Goal: Transaction & Acquisition: Purchase product/service

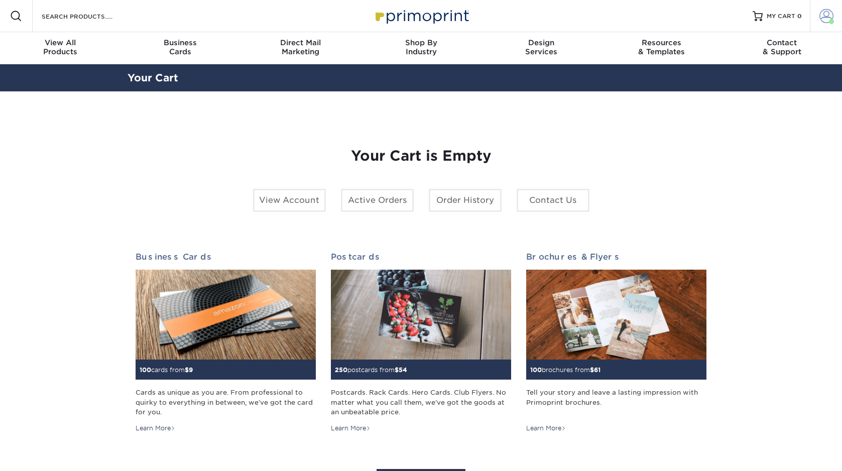
click at [821, 14] on span at bounding box center [827, 16] width 14 height 14
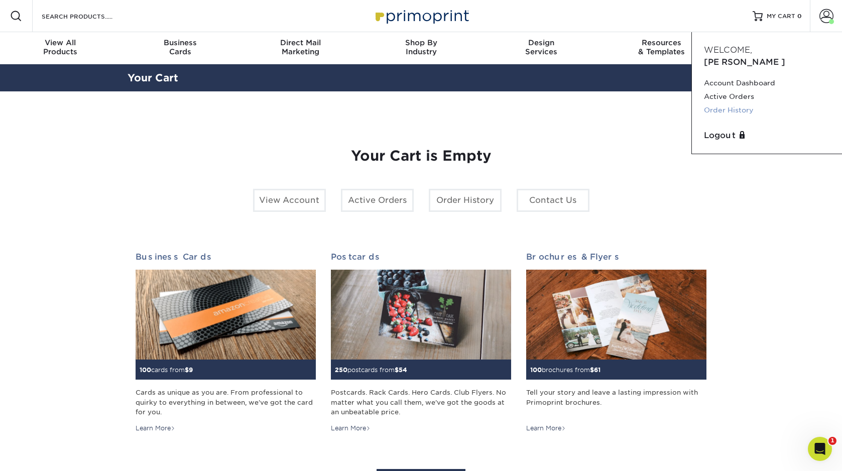
click at [728, 103] on link "Order History" at bounding box center [767, 110] width 126 height 14
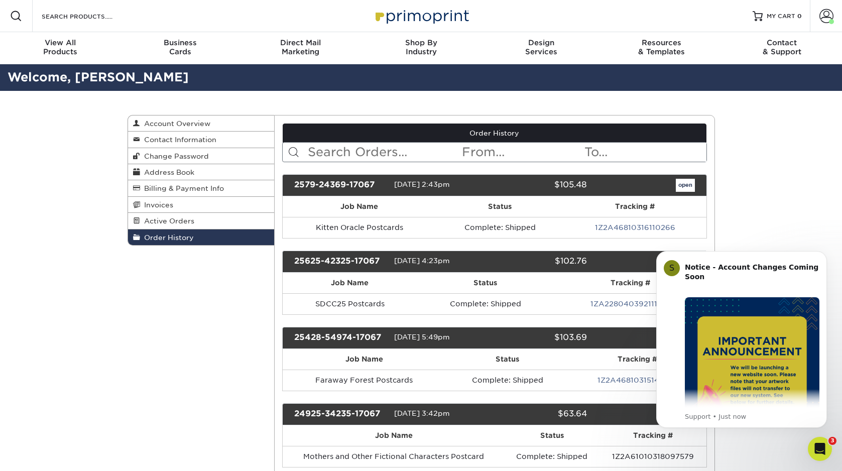
click at [155, 16] on div "Resources Menu Search Products Account Welcome, Sarah Account Dashboard Active …" at bounding box center [421, 16] width 842 height 32
click at [81, 16] on input "Search Products" at bounding box center [90, 16] width 98 height 12
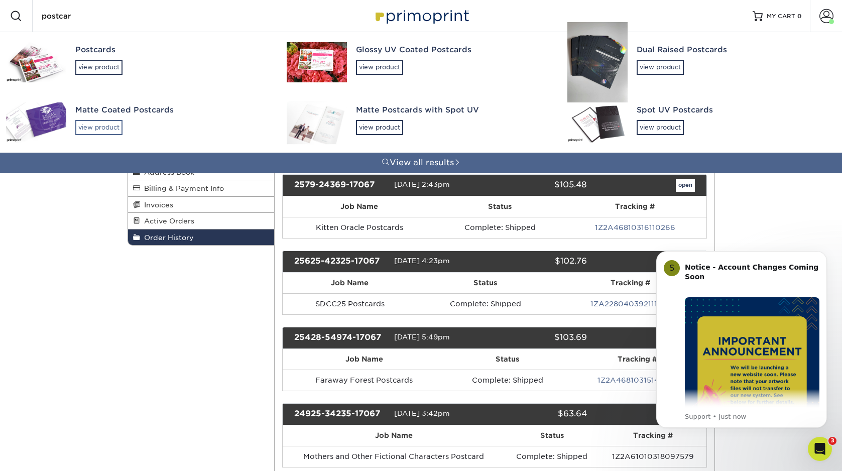
type input "postcar"
click at [96, 128] on div "view product" at bounding box center [98, 127] width 47 height 15
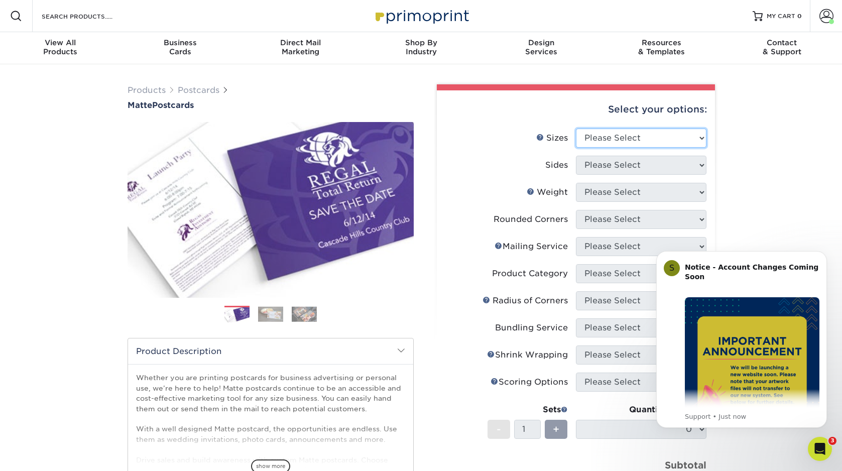
click at [677, 133] on select "Please Select 1.5" x 7" 2" x 4" 2" x 6" 2" x 7" 2" x 8" 2.12" x 5.5" 2.125" x 5…" at bounding box center [641, 138] width 131 height 19
select select "5.00x7.00"
click at [576, 129] on select "Please Select 1.5" x 7" 2" x 4" 2" x 6" 2" x 7" 2" x 8" 2.12" x 5.5" 2.125" x 5…" at bounding box center [641, 138] width 131 height 19
click at [626, 134] on select "Please Select 1.5" x 7" 2" x 4" 2" x 6" 2" x 7" 2" x 8" 2.12" x 5.5" 2.125" x 5…" at bounding box center [641, 138] width 131 height 19
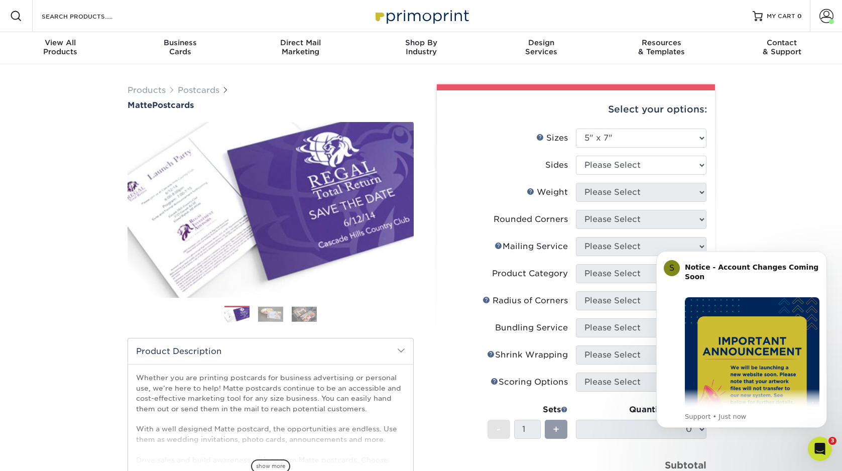
click at [610, 154] on li "Sizes Help Sizes Please Select 1.5" x 7" 2" x 4" 2" x 6" 2" x 7" 2" x 8" 2.12" …" at bounding box center [576, 142] width 261 height 27
click at [610, 160] on select "Please Select Print Both Sides Print Front Only" at bounding box center [641, 165] width 131 height 19
select select "13abbda7-1d64-4f25-8bb2-c179b224825d"
click at [576, 156] on select "Please Select Print Both Sides Print Front Only" at bounding box center [641, 165] width 131 height 19
click at [590, 197] on select "Please Select 14PT 16PT" at bounding box center [641, 192] width 131 height 19
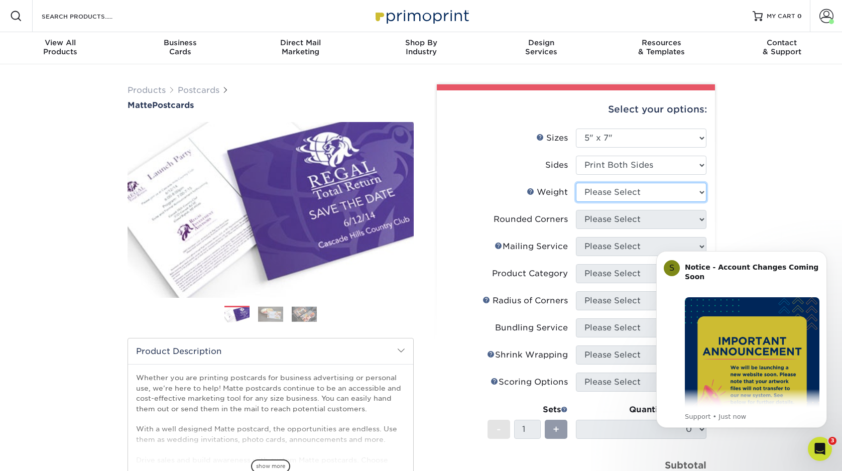
select select "14PT"
click at [576, 183] on select "Please Select 14PT 16PT" at bounding box center [641, 192] width 131 height 19
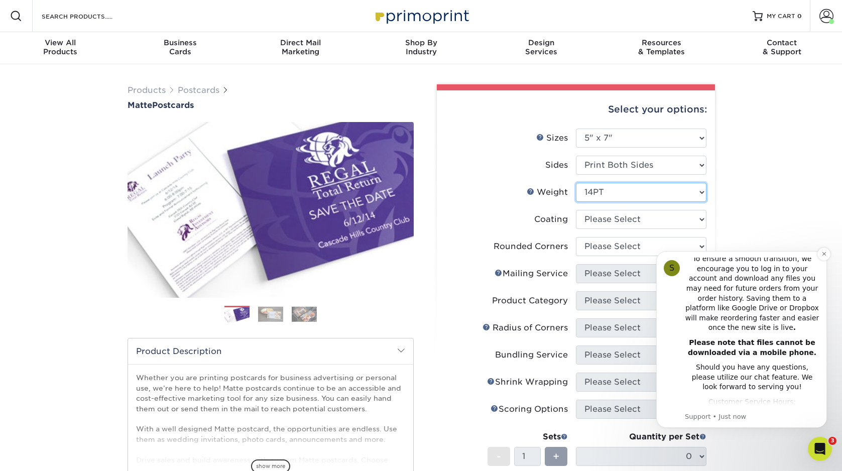
scroll to position [255, 0]
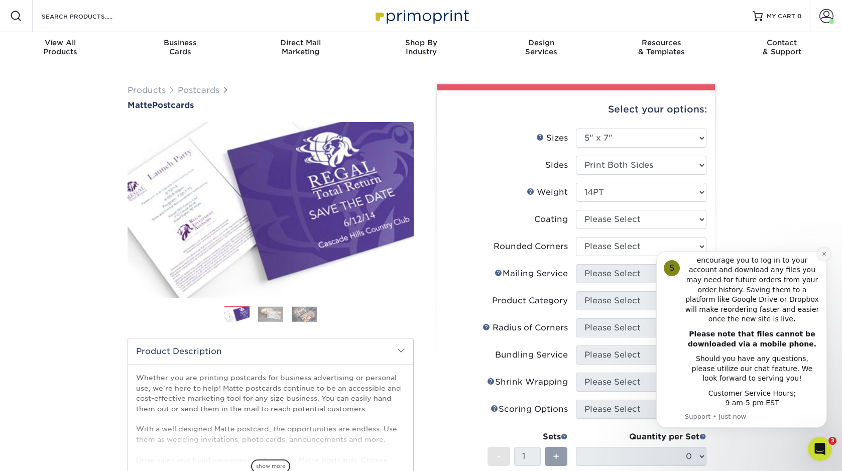
click at [822, 250] on button "Dismiss notification" at bounding box center [824, 254] width 13 height 13
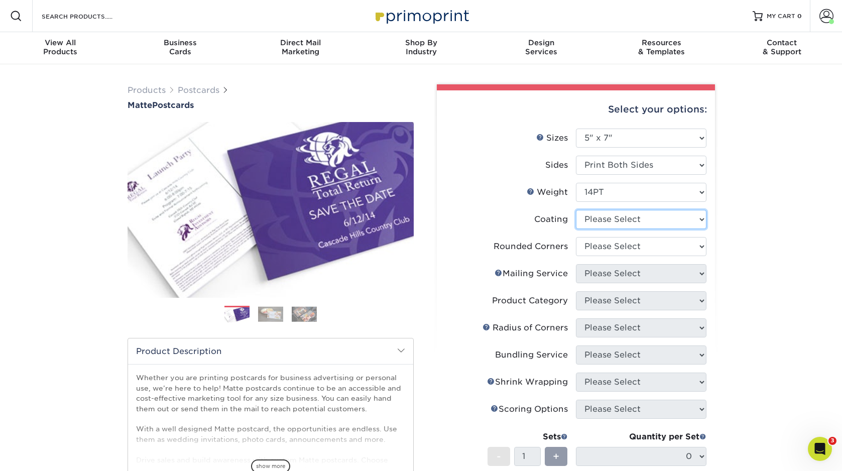
click at [629, 219] on select at bounding box center [641, 219] width 131 height 19
select select "121bb7b5-3b4d-429f-bd8d-bbf80e953313"
click at [576, 210] on select at bounding box center [641, 219] width 131 height 19
click at [0, 0] on div at bounding box center [0, 0] width 0 height 0
click at [626, 247] on select "Please Select Yes - Round 4 Corners No" at bounding box center [641, 246] width 131 height 19
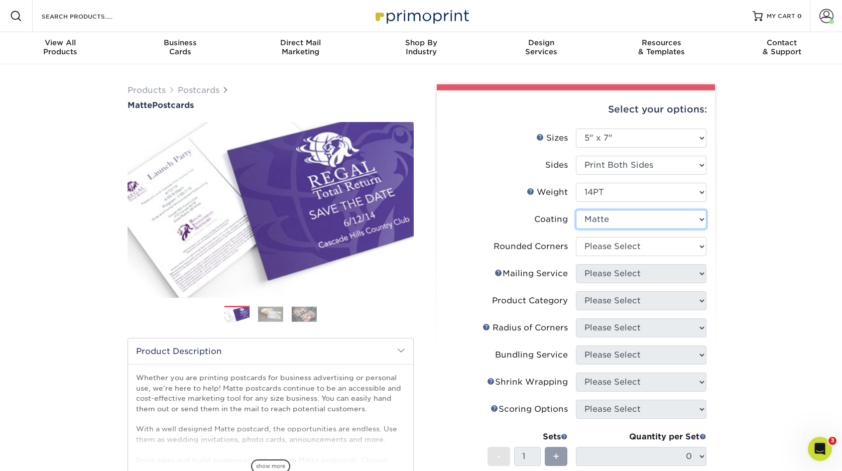
click at [631, 221] on select at bounding box center [641, 219] width 131 height 19
click at [646, 248] on select "Please Select Yes - Round 4 Corners No" at bounding box center [641, 246] width 131 height 19
select select "0"
click at [576, 237] on select "Please Select Yes - Round 4 Corners No" at bounding box center [641, 246] width 131 height 19
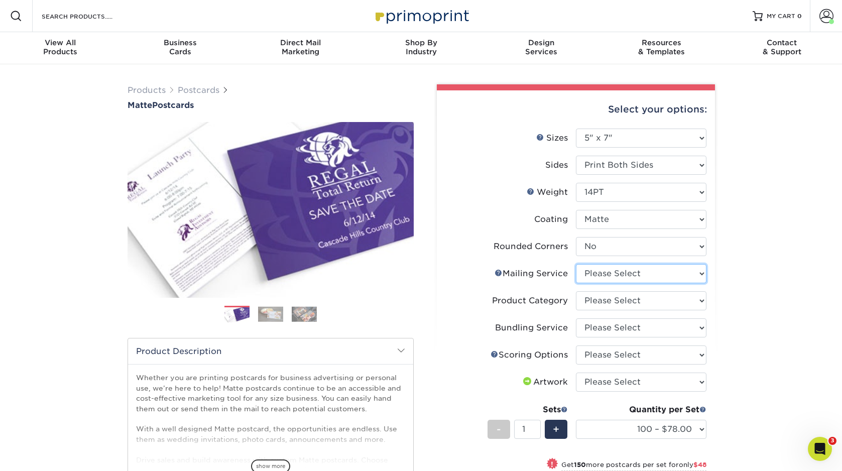
click at [632, 275] on select "Please Select No Direct Mailing Service No, I will mail/stamp/imprint Direct Ma…" at bounding box center [641, 273] width 131 height 19
select select "3e5e9bdd-d78a-4c28-a41d-fe1407925ca6"
click at [576, 264] on select "Please Select No Direct Mailing Service No, I will mail/stamp/imprint Direct Ma…" at bounding box center [641, 273] width 131 height 19
click at [601, 274] on select "Please Select No Direct Mailing Service No, I will mail/stamp/imprint Direct Ma…" at bounding box center [641, 273] width 131 height 19
click at [576, 264] on select "Please Select No Direct Mailing Service No, I will mail/stamp/imprint Direct Ma…" at bounding box center [641, 273] width 131 height 19
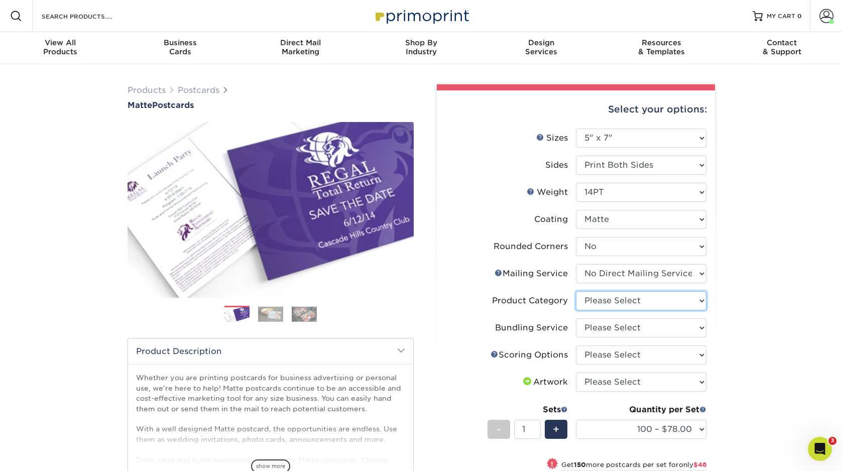
click at [601, 303] on select "Please Select Postcards" at bounding box center [641, 300] width 131 height 19
select select "9b7272e0-d6c8-4c3c-8e97-d3a1bcdab858"
click at [576, 291] on select "Please Select Postcards" at bounding box center [641, 300] width 131 height 19
click at [602, 323] on select "Please Select No Bundling Services Yes, Bundles of 50 (+2 Days) Yes, Bundles of…" at bounding box center [641, 327] width 131 height 19
select select "58689abb-25c0-461c-a4c3-a80b627d6649"
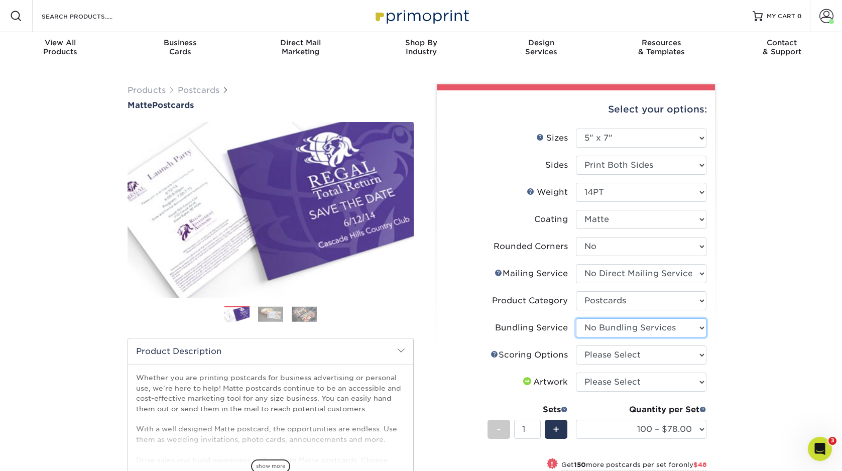
click at [576, 318] on select "Please Select No Bundling Services Yes, Bundles of 50 (+2 Days) Yes, Bundles of…" at bounding box center [641, 327] width 131 height 19
click at [603, 361] on select "Please Select No Scoring One Score" at bounding box center [641, 355] width 131 height 19
select select "16ebe401-5398-422d-8cb0-f3adbb82deb5"
click at [576, 346] on select "Please Select No Scoring One Score" at bounding box center [641, 355] width 131 height 19
click at [600, 380] on select "Please Select I will upload files I need a design - $150" at bounding box center [641, 382] width 131 height 19
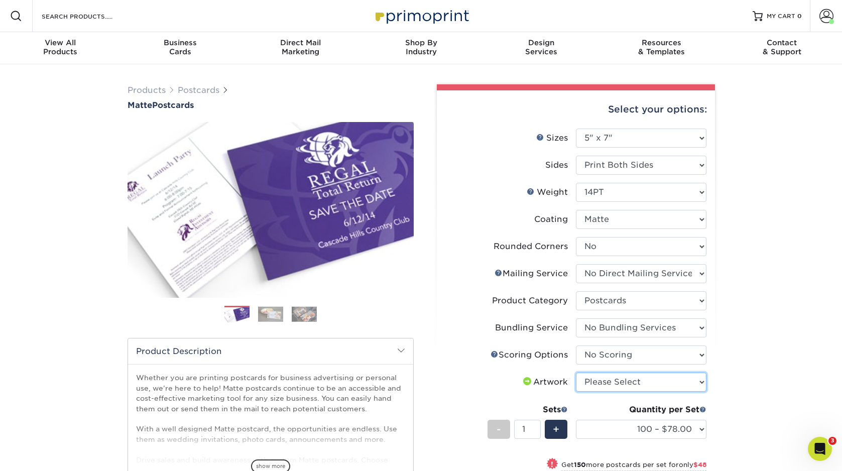
select select "upload"
click at [576, 373] on select "Please Select I will upload files I need a design - $150" at bounding box center [641, 382] width 131 height 19
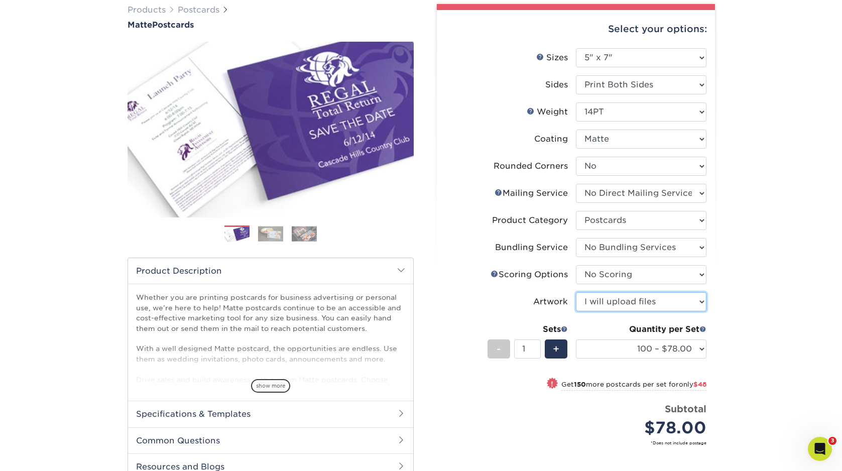
scroll to position [123, 0]
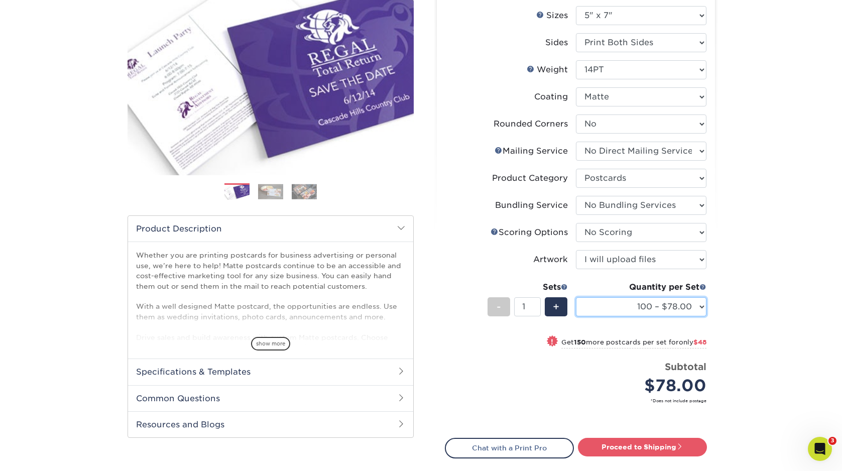
click at [633, 300] on select "100 – $78.00 250 – $126.00 500 – $162.00 1000 – $182.00 2500 – $293.00 5000 – $…" at bounding box center [641, 306] width 131 height 19
select select "500 – $162.00"
click at [576, 297] on select "100 – $78.00 250 – $126.00 500 – $162.00 1000 – $182.00 2500 – $293.00 5000 – $…" at bounding box center [641, 306] width 131 height 19
click at [617, 447] on link "Proceed to Shipping" at bounding box center [642, 447] width 129 height 18
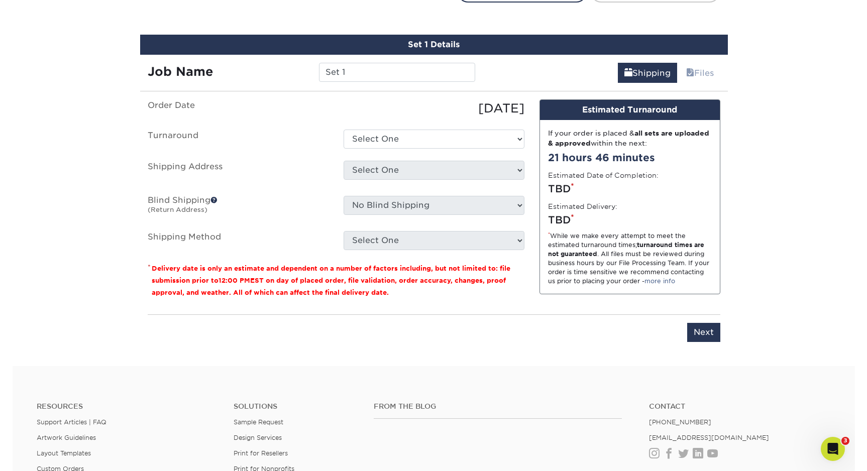
scroll to position [588, 0]
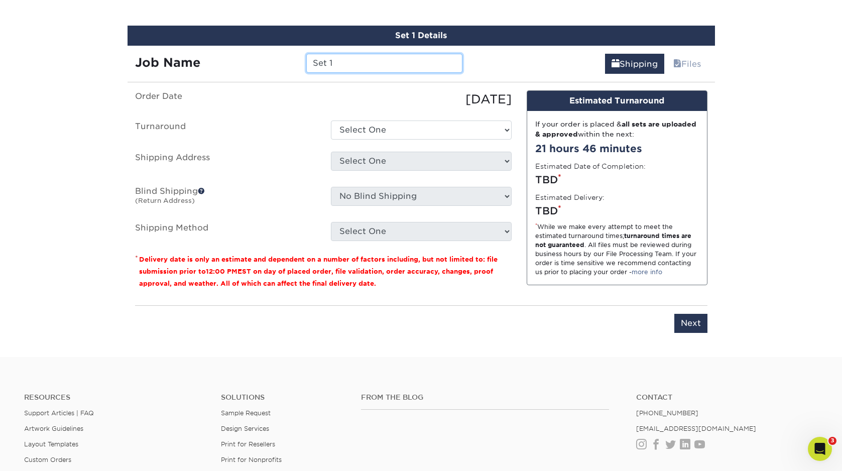
click at [350, 64] on input "Set 1" at bounding box center [384, 63] width 156 height 19
type input "Steam Train Xmas Postcards"
click at [289, 86] on div "Set 1 Details Job Name Steam Train Xmas Postcards Shipping Files You've choosen…" at bounding box center [422, 185] width 588 height 319
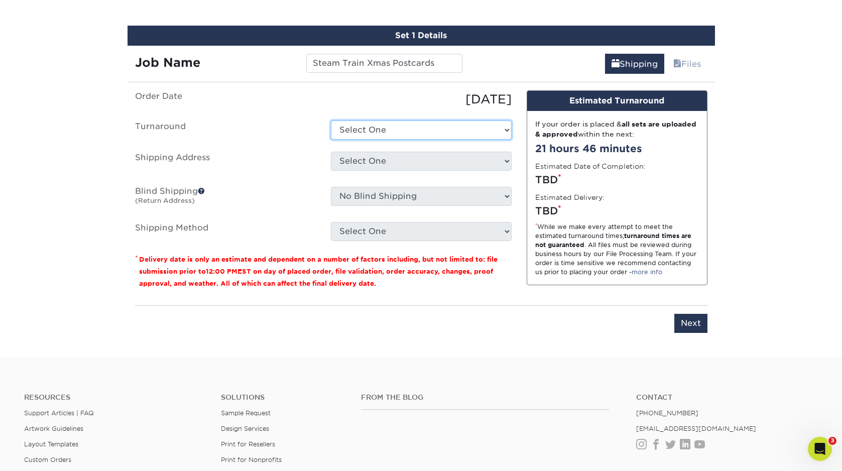
click at [365, 134] on select "Select One 2-4 Business Days 2 Day Next Business Day" at bounding box center [421, 130] width 181 height 19
click at [386, 127] on select "Select One 2-4 Business Days 2 Day Next Business Day" at bounding box center [421, 130] width 181 height 19
select select "76efb6ff-68c7-48c9-82a7-7e4382fc6ad9"
click at [331, 121] on select "Select One 2-4 Business Days 2 Day Next Business Day" at bounding box center [421, 130] width 181 height 19
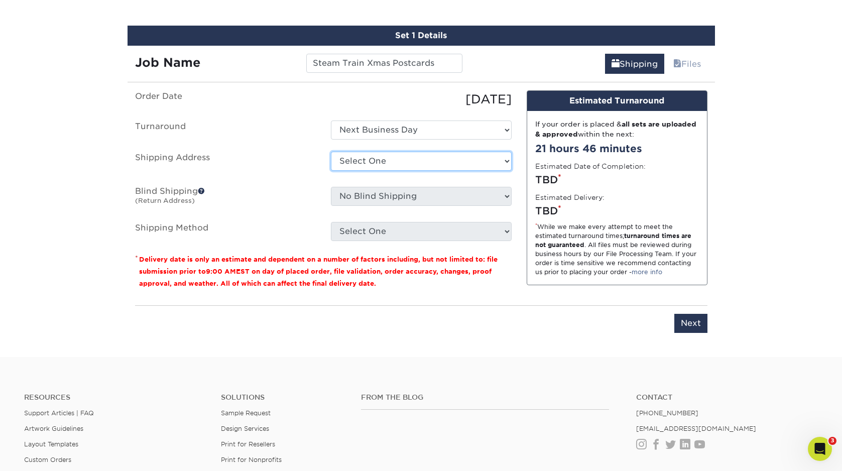
click at [381, 165] on select "Select One Ailyn Pambid Alison Cole Amanda Deibert Candace Dantes CB Ellen DeVi…" at bounding box center [421, 161] width 181 height 19
select select "247181"
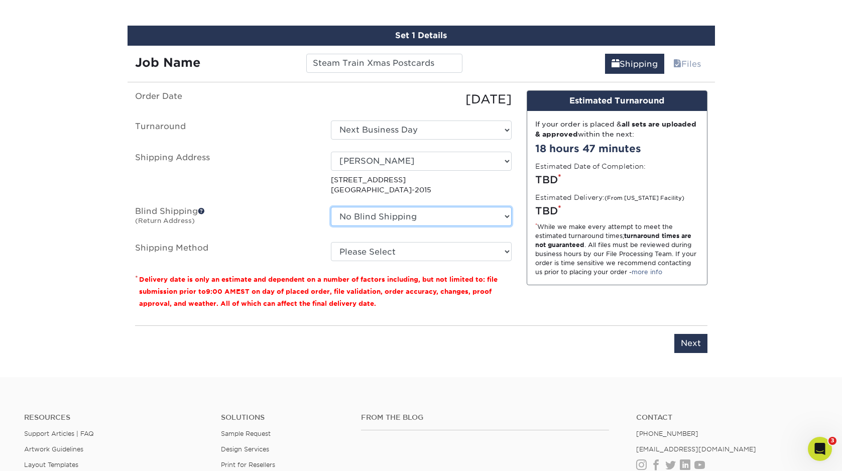
click at [349, 223] on select "No Blind Shipping Ailyn Pambid Alison Cole Amanda Deibert Candace Dantes CB Ell…" at bounding box center [421, 216] width 181 height 19
click at [331, 207] on select "No Blind Shipping Ailyn Pambid Alison Cole Amanda Deibert Candace Dantes CB Ell…" at bounding box center [421, 216] width 181 height 19
click at [349, 253] on select "Please Select Ground Shipping (+$24.72) 3 Day Shipping Service (+$28.26) 2 Day …" at bounding box center [421, 251] width 181 height 19
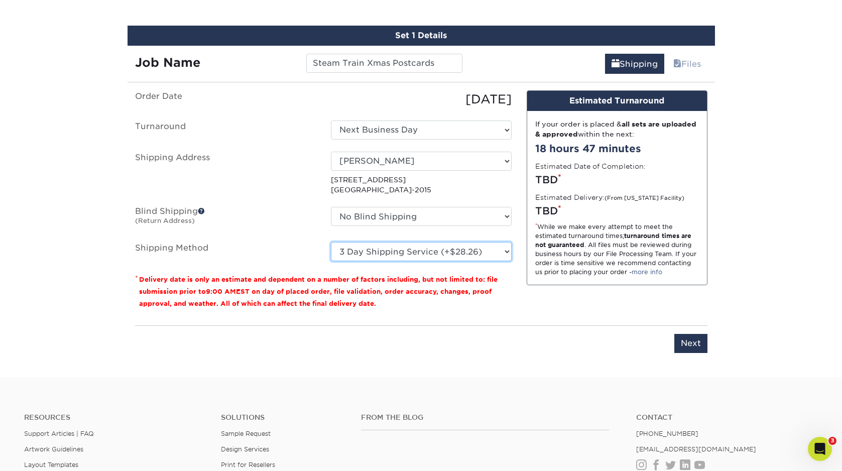
click at [331, 242] on select "Please Select Ground Shipping (+$24.72) 3 Day Shipping Service (+$28.26) 2 Day …" at bounding box center [421, 251] width 181 height 19
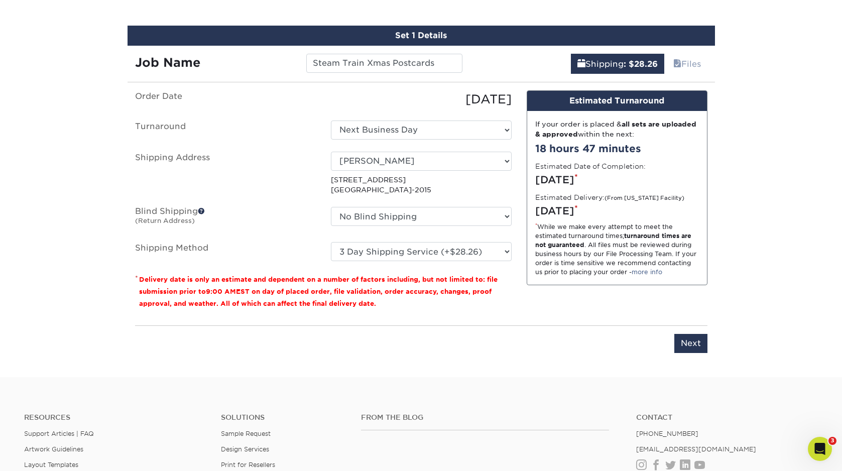
click at [558, 210] on div "Friday, Aug 29th *" at bounding box center [618, 210] width 164 height 15
copy div "Friday, Aug 29th *"
click at [435, 254] on select "Please Select Ground Shipping (+$24.72) 3 Day Shipping Service (+$28.26) 2 Day …" at bounding box center [421, 251] width 181 height 19
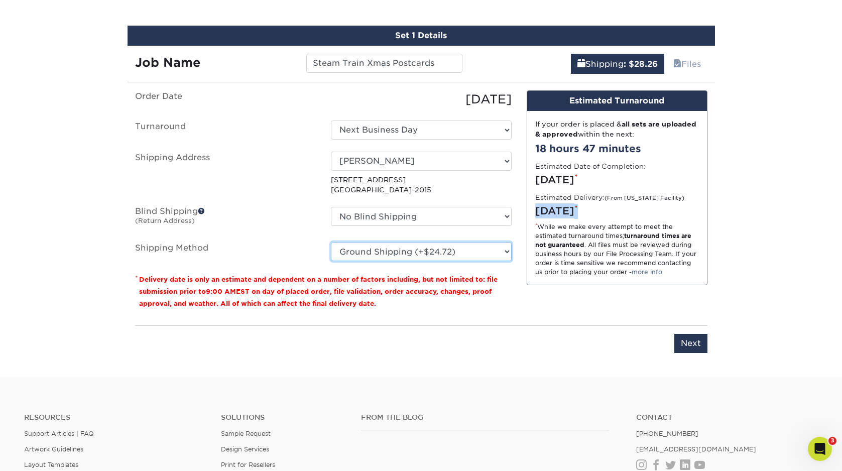
click at [331, 242] on select "Please Select Ground Shipping (+$24.72) 3 Day Shipping Service (+$28.26) 2 Day …" at bounding box center [421, 251] width 181 height 19
click at [479, 247] on select "Please Select Ground Shipping (+$24.72) 3 Day Shipping Service (+$28.26) 2 Day …" at bounding box center [421, 251] width 181 height 19
click at [331, 242] on select "Please Select Ground Shipping (+$24.72) 3 Day Shipping Service (+$28.26) 2 Day …" at bounding box center [421, 251] width 181 height 19
click at [459, 252] on select "Please Select Ground Shipping (+$24.72) 3 Day Shipping Service (+$28.26) 2 Day …" at bounding box center [421, 251] width 181 height 19
select select "03"
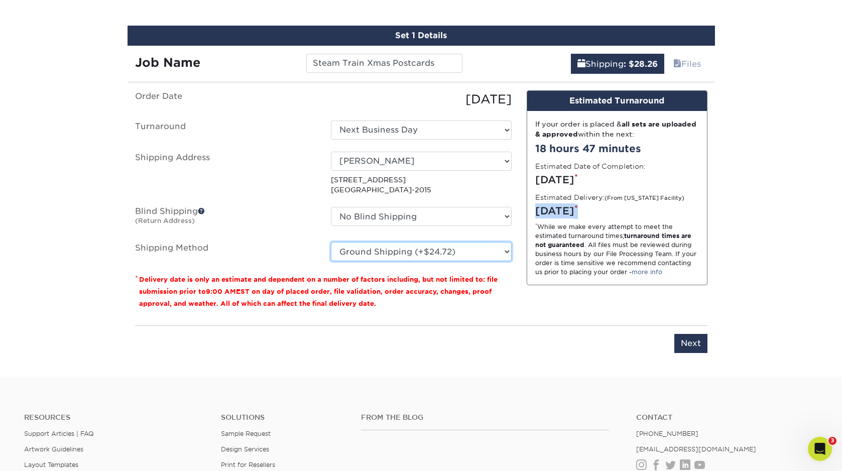
click at [331, 242] on select "Please Select Ground Shipping (+$24.72) 3 Day Shipping Service (+$28.26) 2 Day …" at bounding box center [421, 251] width 181 height 19
click at [590, 317] on div "You've choosen mailing services! If you have a csv address list please upload i…" at bounding box center [421, 227] width 573 height 275
click at [683, 339] on input "Next" at bounding box center [691, 343] width 33 height 19
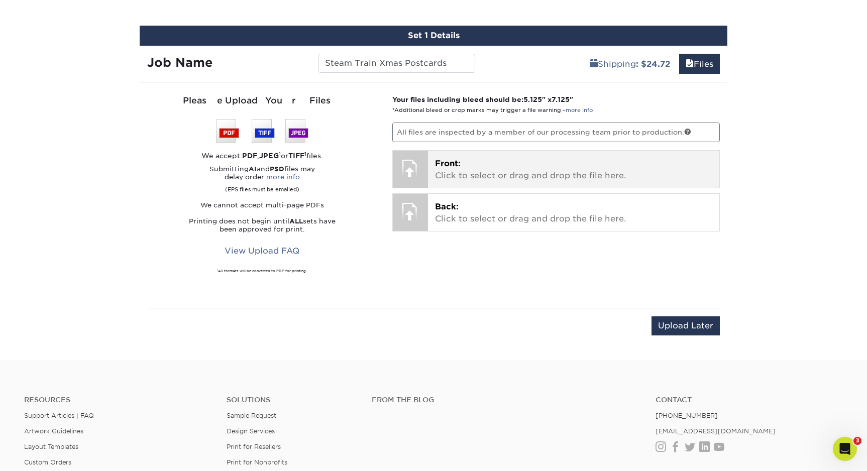
click at [440, 171] on p "Front: Click to select or drag and drop the file here." at bounding box center [574, 170] width 278 height 24
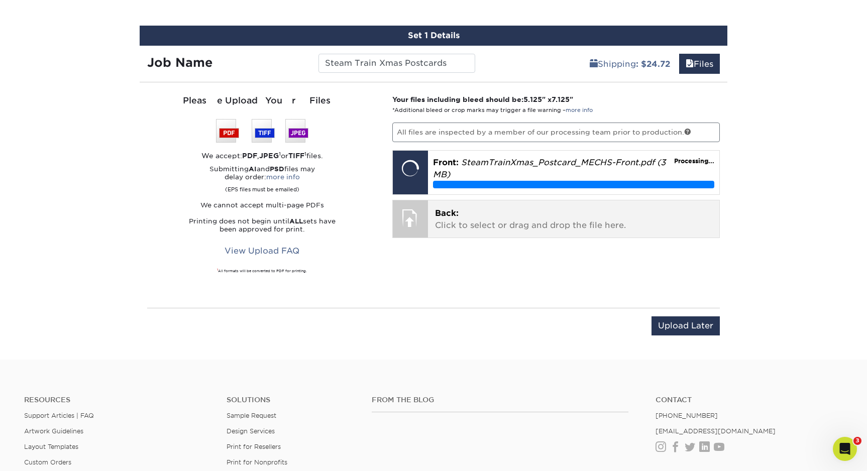
click at [482, 232] on div "Back: Click to select or drag and drop the file here. Choose file" at bounding box center [574, 218] width 292 height 37
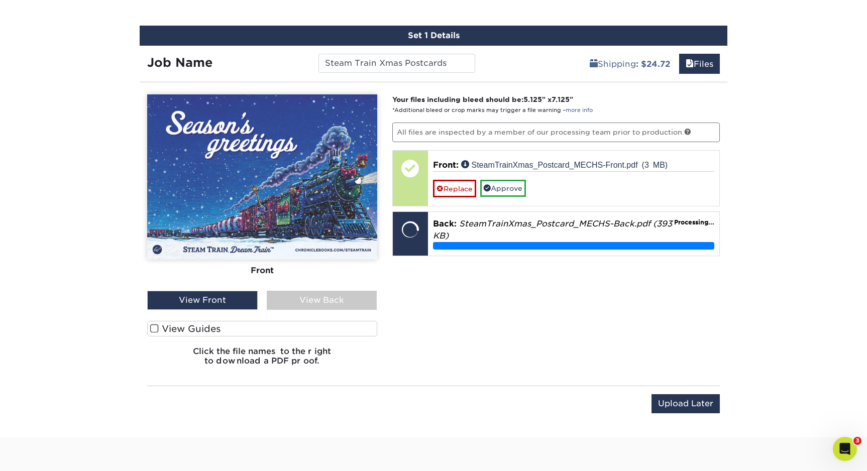
click at [201, 303] on div "View Front" at bounding box center [202, 300] width 111 height 19
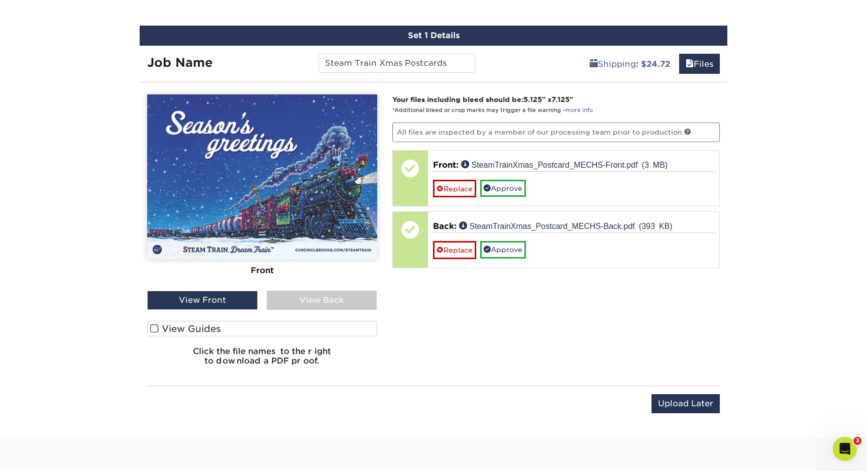
click at [304, 297] on div "View Back" at bounding box center [322, 300] width 111 height 19
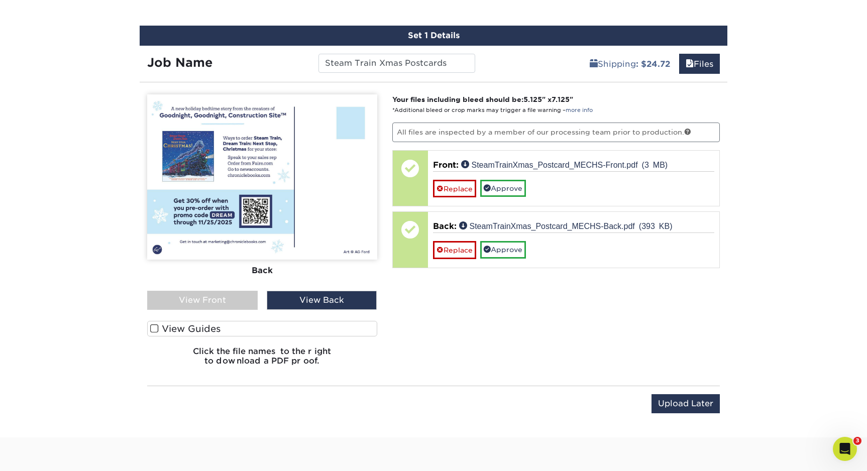
click at [231, 302] on div "View Front" at bounding box center [202, 300] width 111 height 19
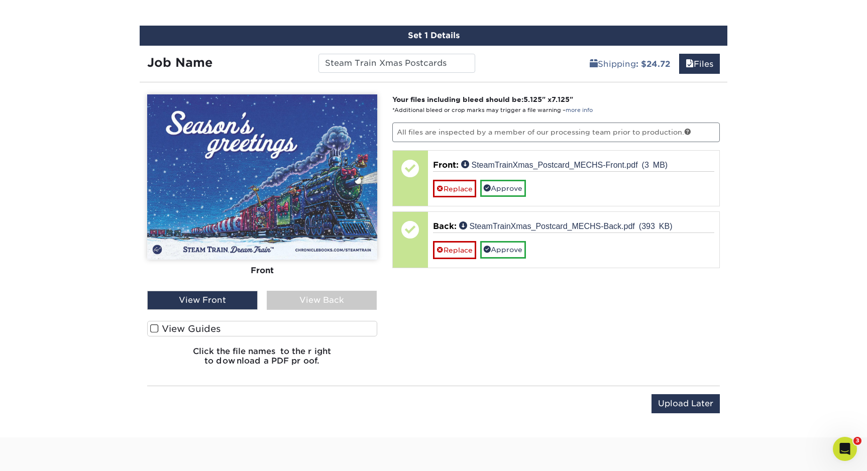
click at [173, 330] on label "View Guides" at bounding box center [262, 329] width 230 height 16
click at [0, 0] on input "View Guides" at bounding box center [0, 0] width 0 height 0
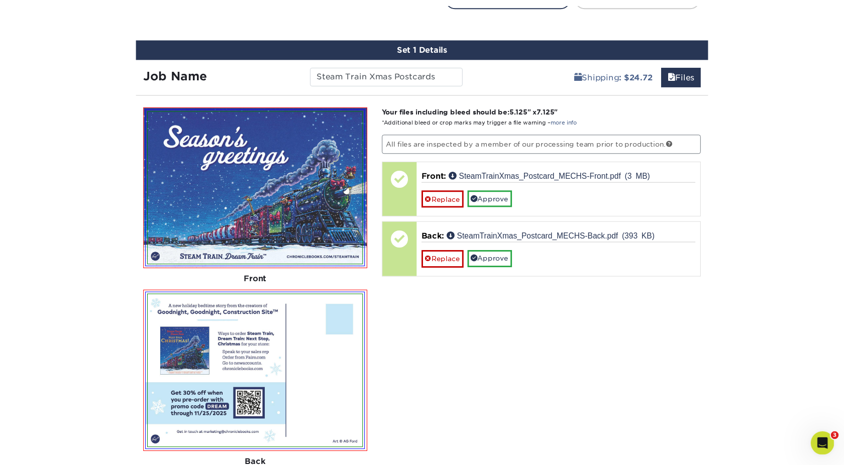
scroll to position [627, 0]
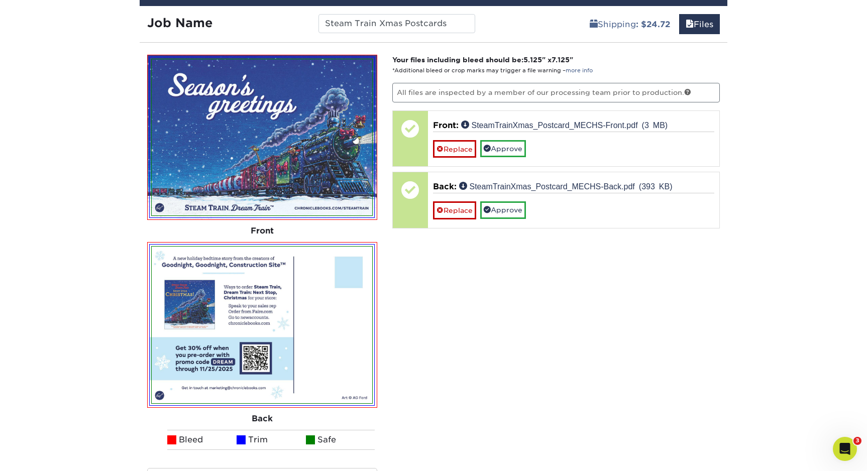
click at [415, 324] on div "Your files including bleed should be: 5.125 " x 7.125 " *Additional bleed or cr…" at bounding box center [556, 288] width 343 height 466
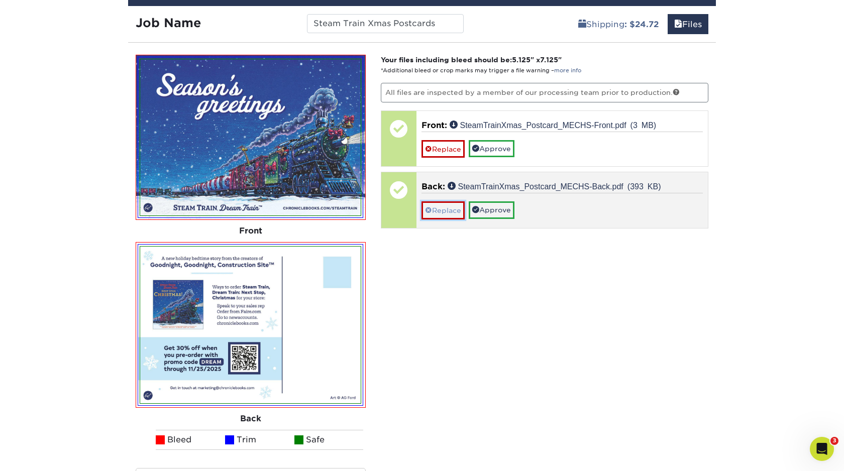
click at [440, 206] on link "Replace" at bounding box center [442, 210] width 43 height 18
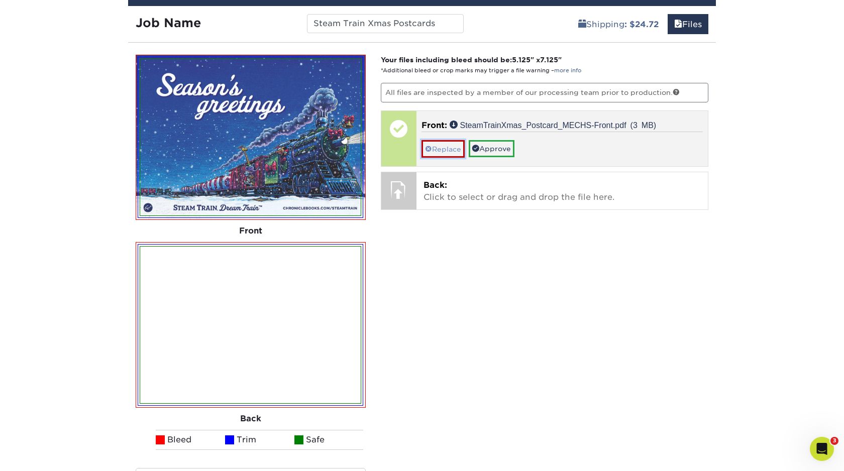
click at [450, 145] on link "Replace" at bounding box center [442, 149] width 43 height 18
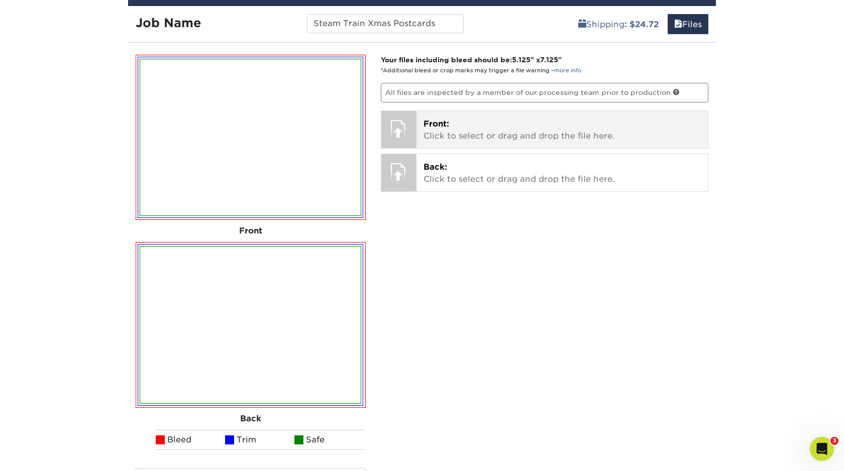
click at [415, 134] on div at bounding box center [398, 128] width 35 height 35
click at [446, 139] on p "Front: Click to select or drag and drop the file here." at bounding box center [562, 130] width 278 height 24
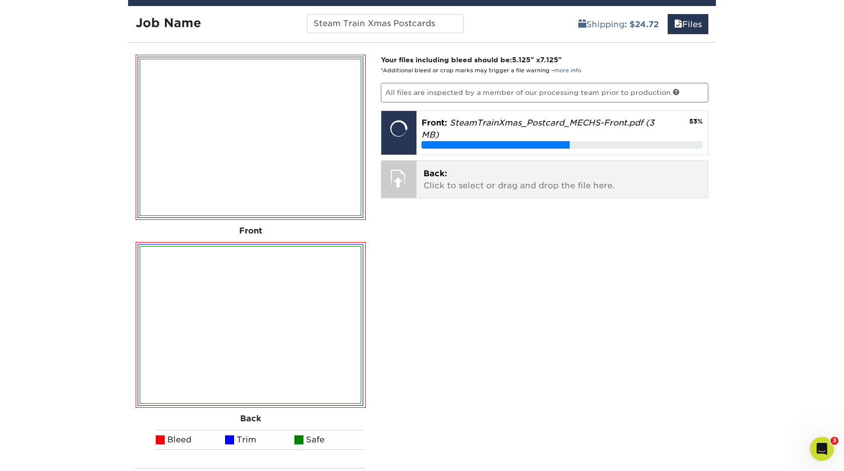
click at [445, 178] on p "Back: Click to select or drag and drop the file here." at bounding box center [562, 180] width 278 height 24
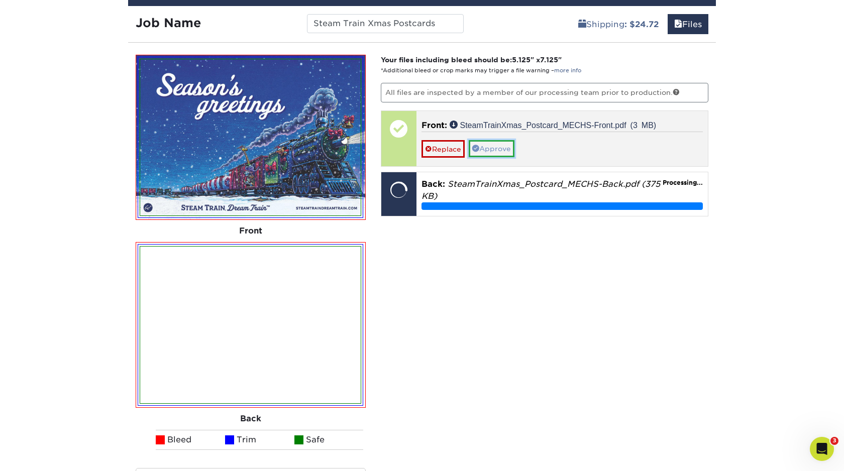
click at [490, 152] on link "Approve" at bounding box center [492, 148] width 46 height 17
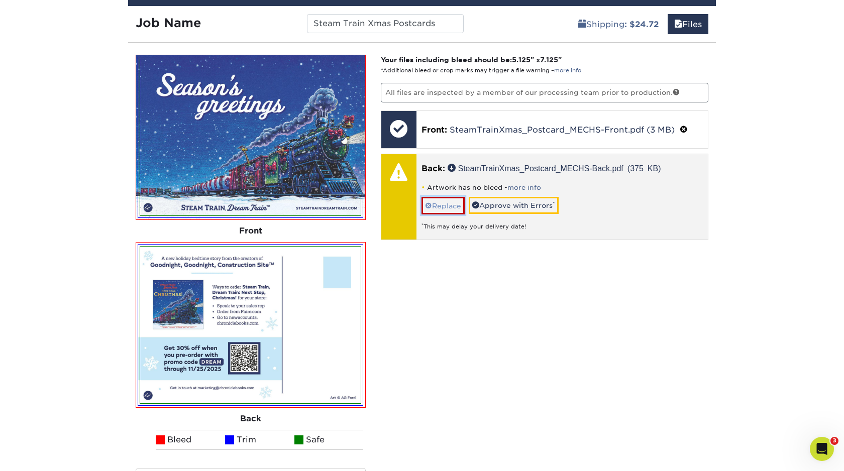
click at [450, 204] on link "Replace" at bounding box center [442, 206] width 43 height 18
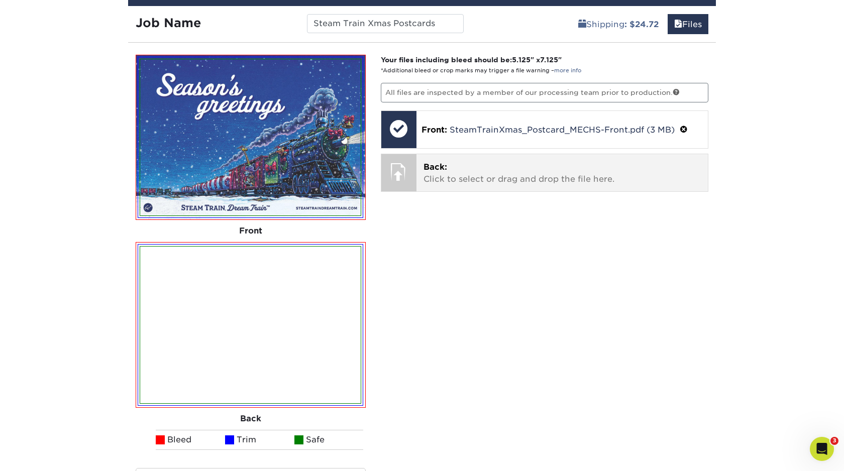
click at [460, 168] on p "Back: Click to select or drag and drop the file here." at bounding box center [562, 173] width 278 height 24
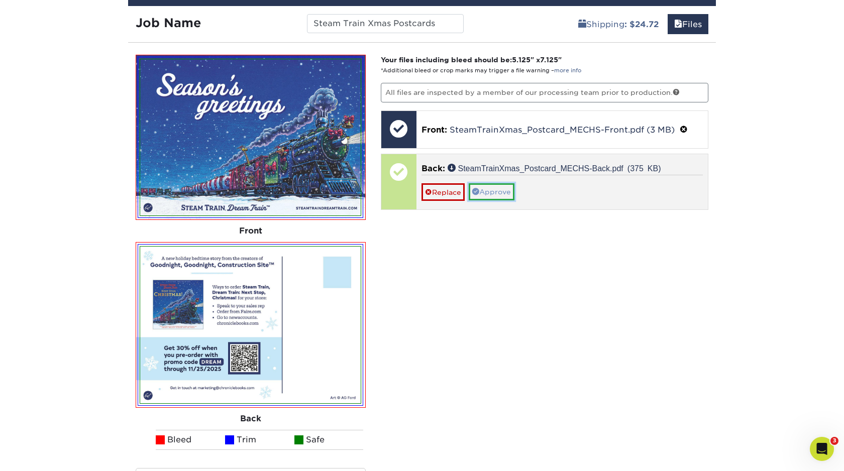
click at [494, 193] on link "Approve" at bounding box center [492, 191] width 46 height 17
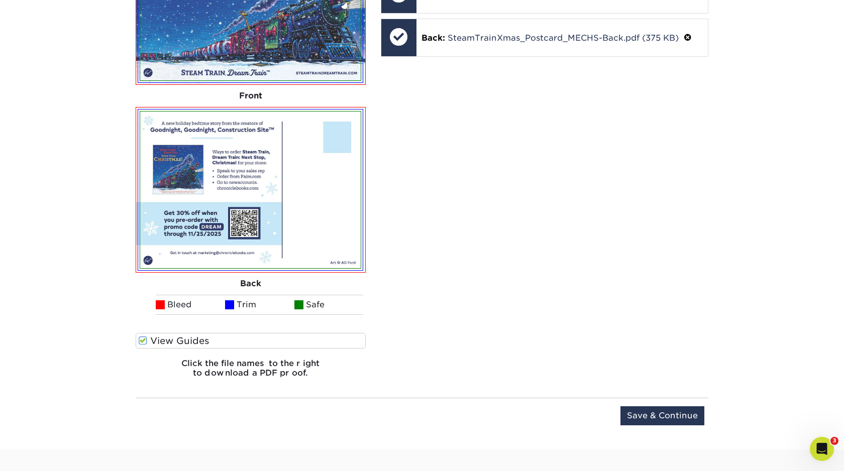
scroll to position [1000, 0]
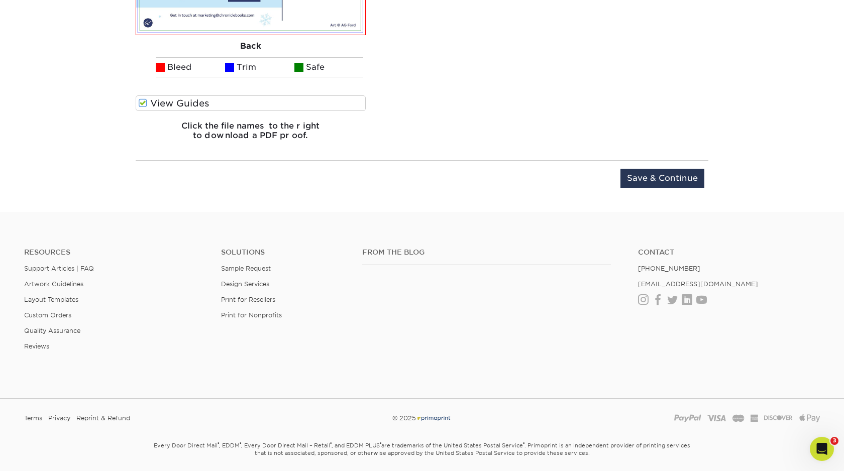
click at [682, 165] on div "Upload Later Save & Continue Continue" at bounding box center [422, 180] width 573 height 40
click at [682, 176] on input "Save & Continue" at bounding box center [662, 178] width 84 height 19
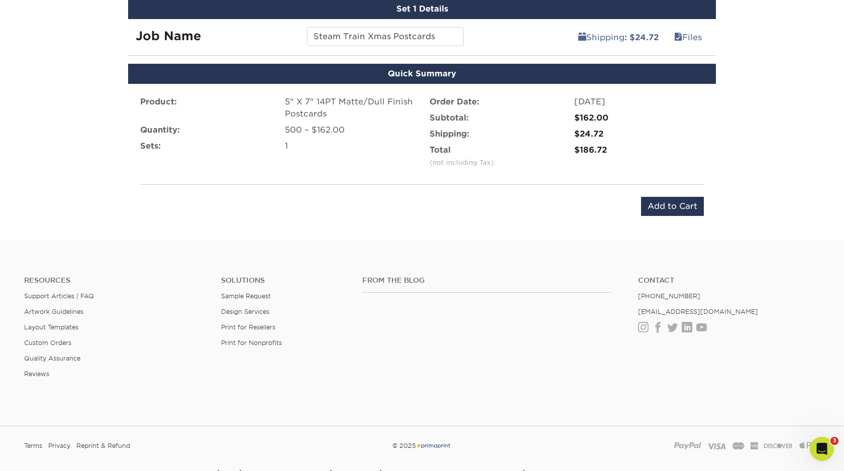
scroll to position [599, 0]
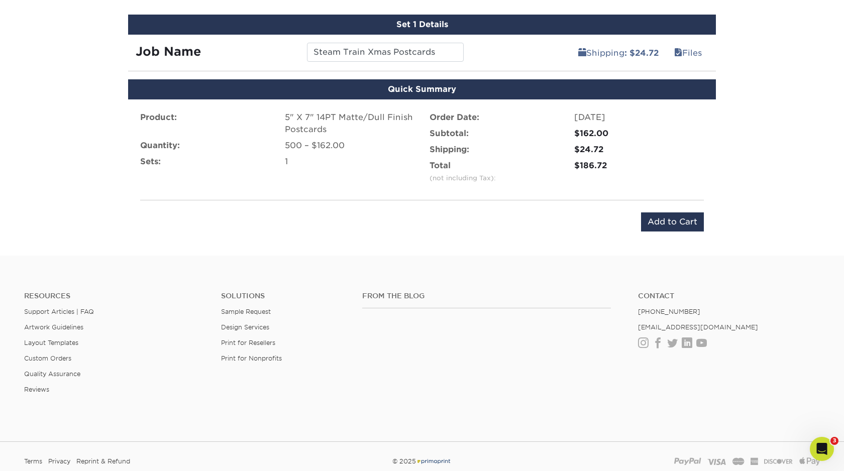
click at [591, 167] on div "$186.72" at bounding box center [639, 166] width 130 height 12
copy div "$186.72"
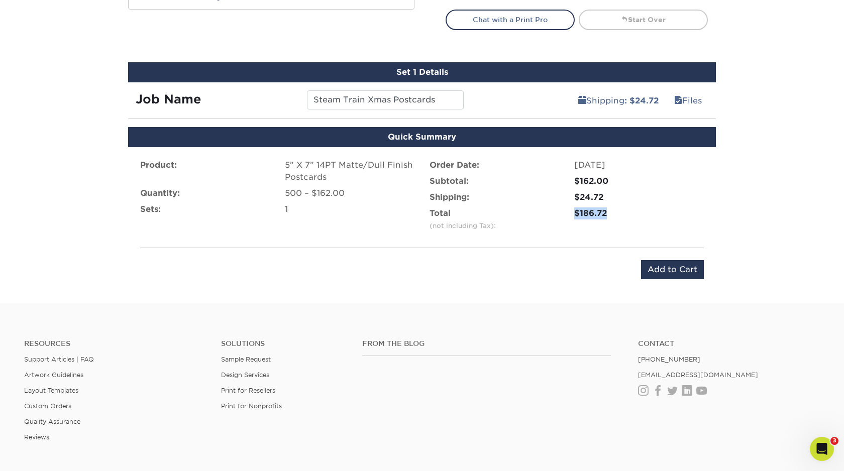
scroll to position [551, 0]
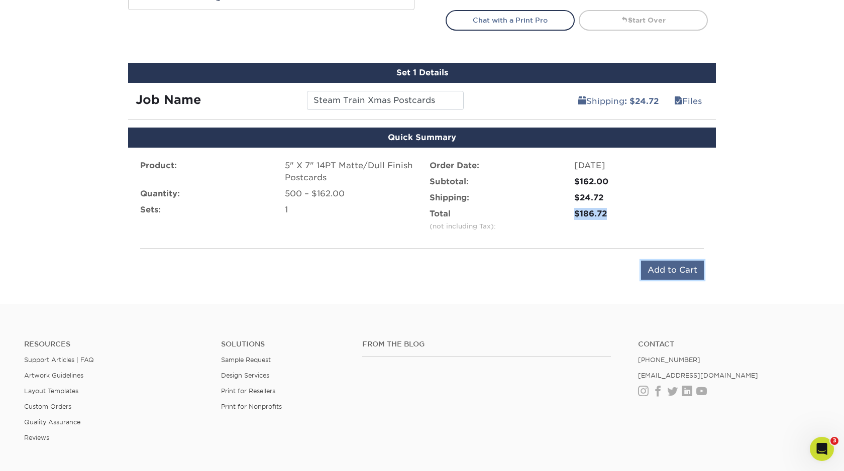
click at [678, 269] on input "Add to Cart" at bounding box center [672, 270] width 63 height 19
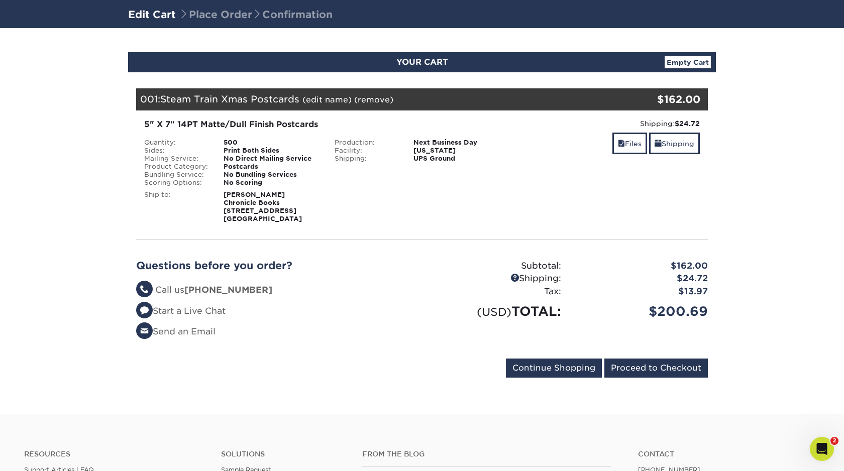
scroll to position [68, 0]
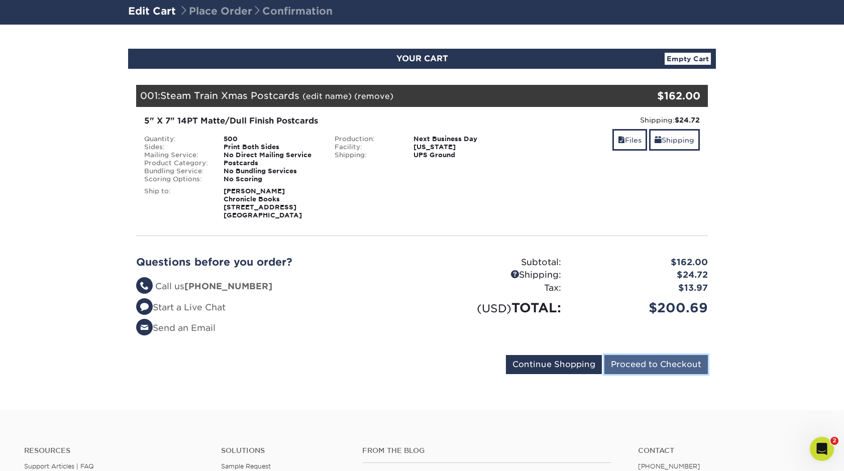
click at [646, 369] on input "Proceed to Checkout" at bounding box center [655, 364] width 103 height 19
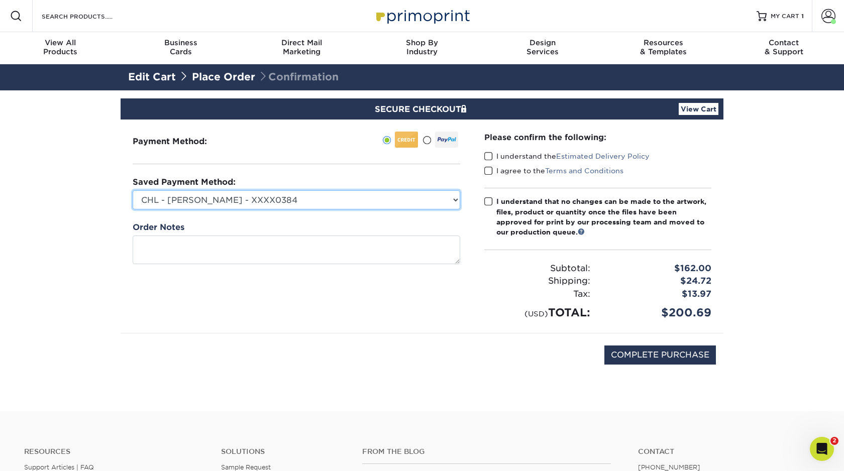
click at [276, 205] on select "CHL - [PERSON_NAME] - XXXX0384 AT - [PERSON_NAME] - XXXX9448 Visa - XXXX0384 Vi…" at bounding box center [297, 199] width 328 height 19
select select
click at [133, 190] on select "CHL - [PERSON_NAME] - XXXX0384 AT - [PERSON_NAME] - XXXX9448 Visa - XXXX0384 Vi…" at bounding box center [297, 199] width 328 height 19
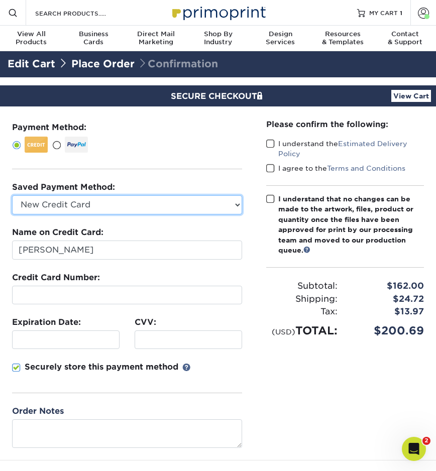
click at [39, 208] on select "CHL - [PERSON_NAME] - XXXX0384 AT - [PERSON_NAME] - XXXX9448 Visa - XXXX0384 Vi…" at bounding box center [127, 204] width 230 height 19
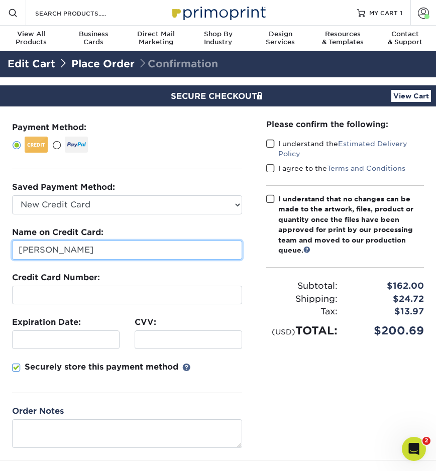
click at [51, 254] on input "[PERSON_NAME]" at bounding box center [127, 250] width 230 height 19
paste input "Linette Kim"
type input "Linette Kim"
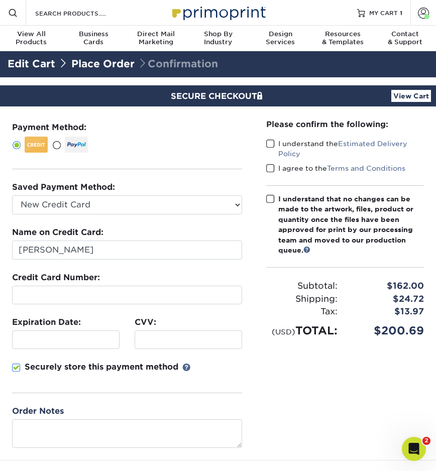
click at [81, 284] on div "Credit Card Number:" at bounding box center [127, 288] width 230 height 33
click at [24, 329] on div "Expiration Date:" at bounding box center [66, 332] width 123 height 33
click at [169, 332] on div at bounding box center [189, 340] width 108 height 19
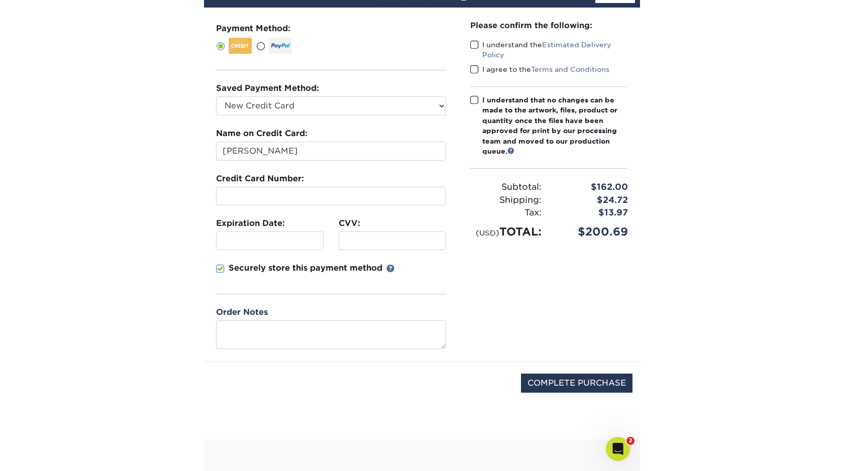
scroll to position [113, 0]
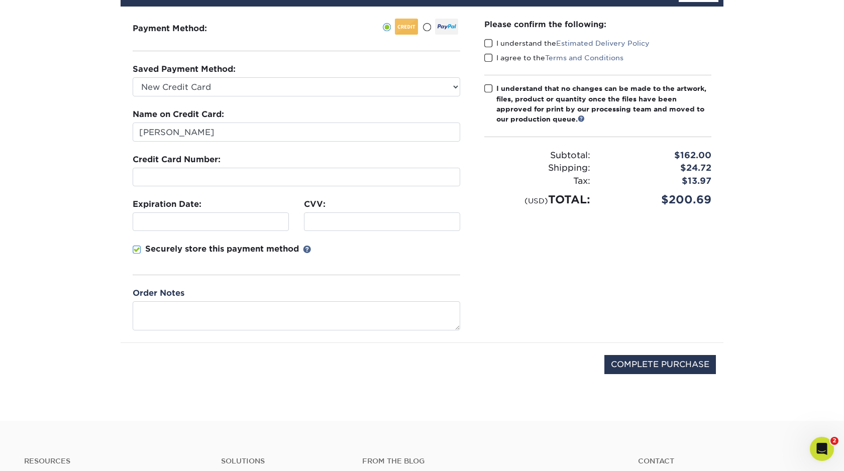
click at [483, 44] on div "Please confirm the following: I understand the Estimated Delivery Policy I agre…" at bounding box center [597, 175] width 251 height 336
click at [487, 44] on span at bounding box center [488, 44] width 9 height 10
click at [0, 0] on input "I understand the Estimated Delivery Policy" at bounding box center [0, 0] width 0 height 0
click at [487, 59] on span at bounding box center [488, 58] width 9 height 10
click at [0, 0] on input "I agree to the Terms and Conditions" at bounding box center [0, 0] width 0 height 0
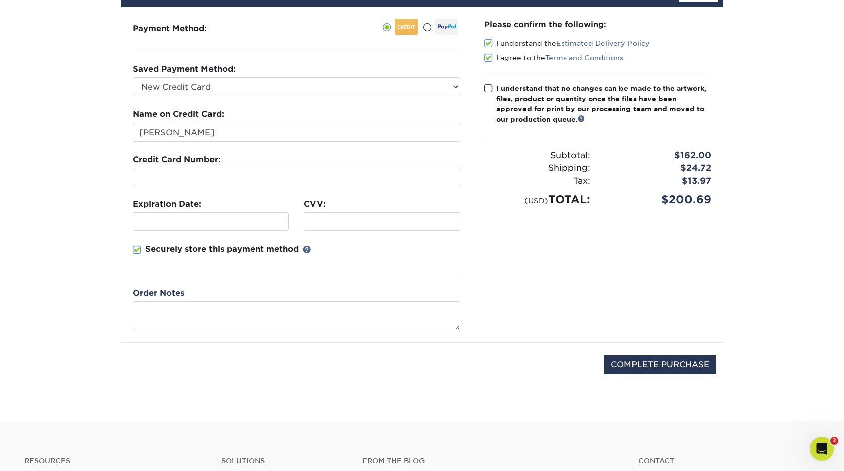
click at [489, 90] on span at bounding box center [488, 89] width 9 height 10
click at [0, 0] on input "I understand that no changes can be made to the artwork, files, product or quan…" at bounding box center [0, 0] width 0 height 0
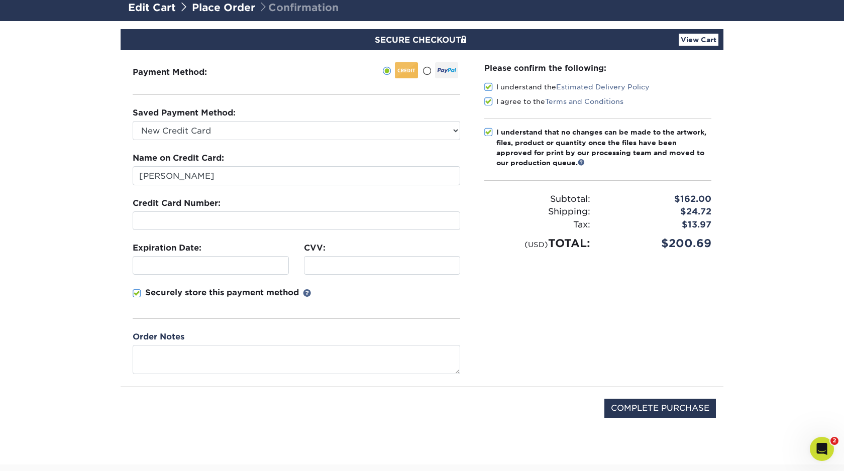
scroll to position [47, 0]
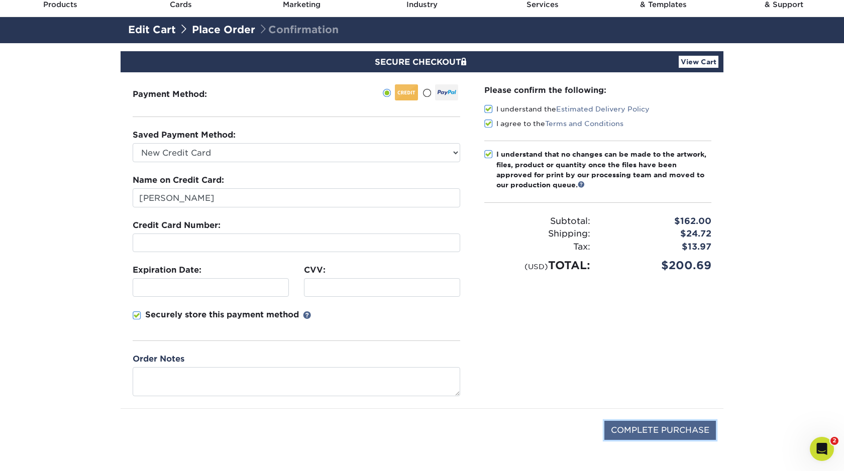
click at [650, 431] on input "COMPLETE PURCHASE" at bounding box center [660, 430] width 112 height 19
type input "PROCESSING, PLEASE WAIT..."
